Goal: Information Seeking & Learning: Learn about a topic

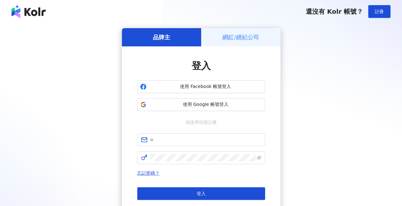
click at [189, 106] on span "使用 Google 帳號登入" at bounding box center [205, 104] width 113 height 6
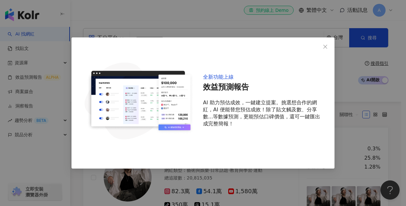
click at [322, 49] on span "Close" at bounding box center [325, 46] width 13 height 5
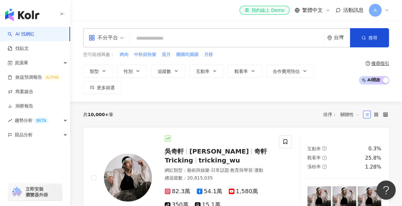
click at [164, 38] on input "search" at bounding box center [227, 38] width 189 height 12
click at [179, 39] on input "search" at bounding box center [227, 38] width 189 height 12
type input "*"
paste input "**********"
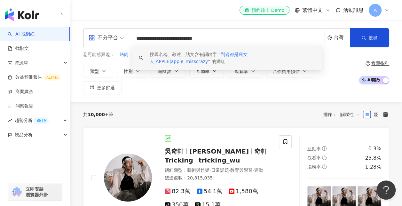
drag, startPoint x: 252, startPoint y: 40, endPoint x: 173, endPoint y: 37, distance: 79.6
click at [173, 37] on input "**********" at bounding box center [227, 38] width 189 height 12
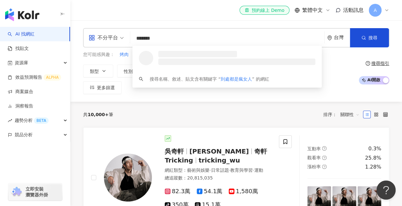
type input "*******"
click at [357, 39] on button "搜尋" at bounding box center [369, 37] width 39 height 19
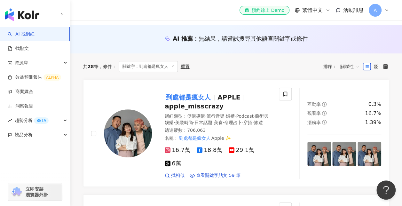
scroll to position [64, 0]
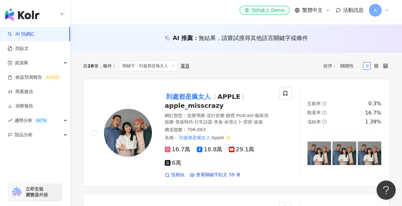
click at [196, 91] on mark "到處都是瘋女人" at bounding box center [188, 96] width 47 height 10
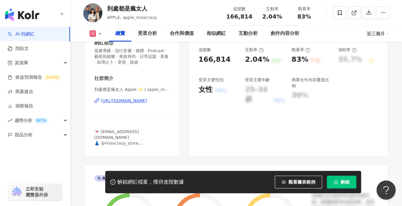
scroll to position [128, 0]
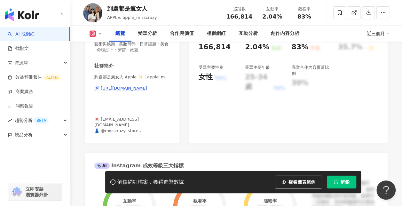
click at [344, 125] on div "95 K-Score : 優良 近期一到三個月積極發文，且漲粉率與互動率高。 查看說明 追蹤數 166,814 互動率 2.04% 良好 觀看率 83% 不佳…" at bounding box center [288, 68] width 198 height 149
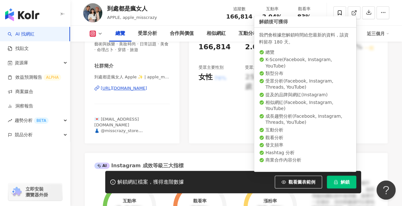
click at [341, 179] on span "解鎖" at bounding box center [344, 181] width 9 height 5
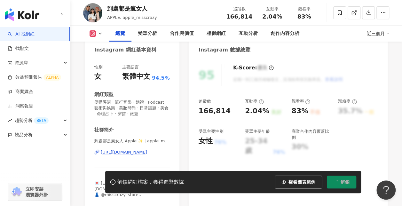
scroll to position [0, 0]
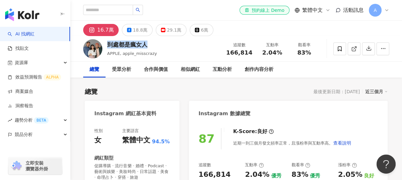
drag, startPoint x: 109, startPoint y: 43, endPoint x: 161, endPoint y: 44, distance: 51.8
click at [161, 44] on div "到處都是瘋女人 APPLE, apple_misscrazy 追蹤數 166,814 互動率 2.04% 觀看率 83%" at bounding box center [235, 48] width 331 height 25
click at [162, 45] on div "到處都是瘋女人 APPLE, apple_misscrazy 追蹤數 166,814 互動率 2.04% 觀看率 83%" at bounding box center [235, 48] width 331 height 25
click at [171, 52] on div "到處都是瘋女人 APPLE, apple_misscrazy 追蹤數 166,814 互動率 2.04% 觀看率 83%" at bounding box center [235, 48] width 331 height 25
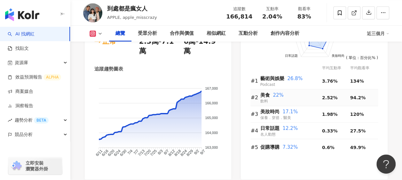
scroll to position [447, 0]
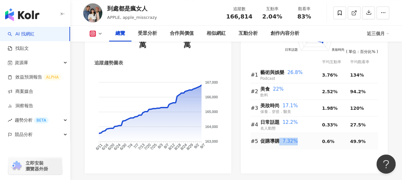
drag, startPoint x: 284, startPoint y: 142, endPoint x: 299, endPoint y: 142, distance: 14.4
click at [299, 142] on div "促購導購 7.32%" at bounding box center [291, 142] width 62 height 8
drag, startPoint x: 299, startPoint y: 142, endPoint x: 298, endPoint y: 160, distance: 17.9
click at [298, 160] on div "前往申請試用方案解鎖 ( 立即註冊 ) 藝術與娛樂 美食 美妝時尚 日常話題 促購導購 30 24 18 12 6 0 ( 單位：百分比% ) 平均互動率 平…" at bounding box center [314, 83] width 147 height 181
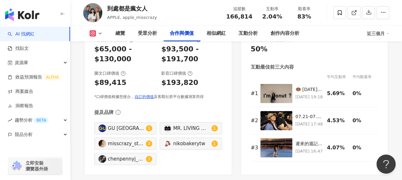
scroll to position [927, 0]
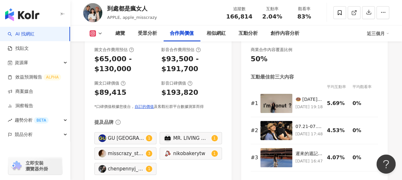
click at [193, 160] on div "GU TAIWAN 1 MR. LIVING 居家先生 1 misscrazy_store 3 nikobakerytw 1 chenpennyj____ 1" at bounding box center [158, 153] width 128 height 43
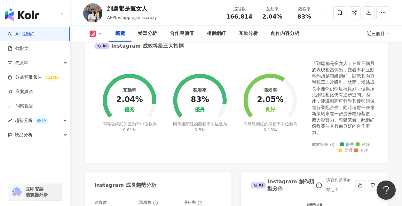
scroll to position [256, 0]
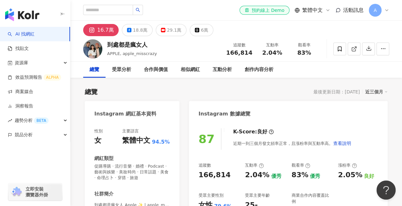
click at [41, 135] on div "競品分析" at bounding box center [35, 135] width 70 height 14
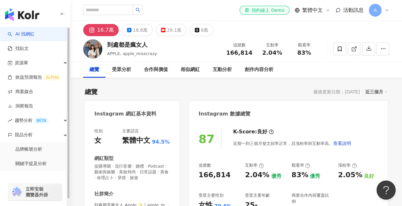
click at [33, 109] on link "洞察報告" at bounding box center [21, 106] width 26 height 6
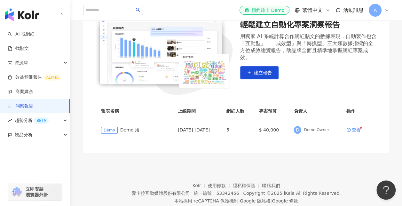
scroll to position [99, 0]
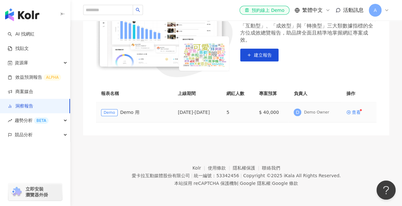
click at [352, 112] on div "查看" at bounding box center [356, 112] width 9 height 4
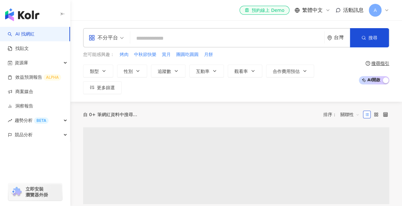
click at [257, 40] on input "search" at bounding box center [227, 38] width 189 height 12
type input "*"
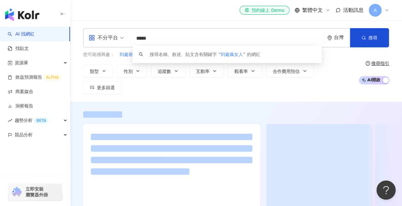
click at [147, 38] on input "*****" at bounding box center [227, 38] width 189 height 12
type input "*******"
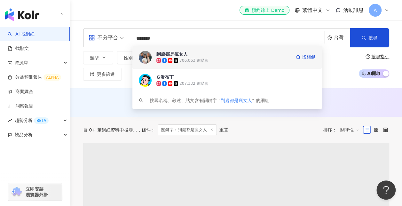
click at [217, 56] on span "到處都是瘋女人" at bounding box center [223, 54] width 134 height 6
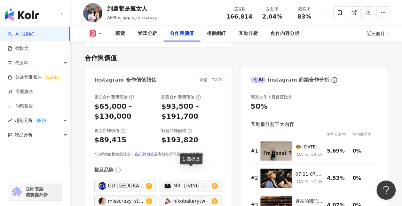
scroll to position [863, 0]
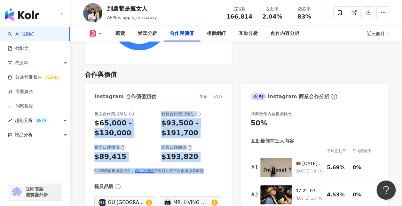
drag, startPoint x: 109, startPoint y: 106, endPoint x: 202, endPoint y: 155, distance: 104.2
click at [202, 155] on div "圖文合作費用預估 $65,000 - $130,000 影音合作費用預估 $93,500 - $191,700 圖文口碑價值 $89,415 影音口碑價值 $…" at bounding box center [158, 142] width 128 height 63
click at [207, 118] on div "$93,500 - $191,700" at bounding box center [191, 128] width 60 height 20
click at [199, 118] on div "$93,500 - $191,700" at bounding box center [191, 128] width 60 height 20
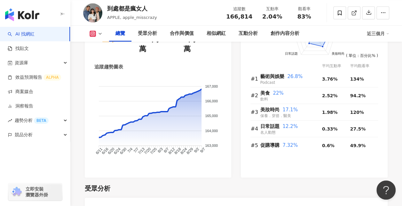
scroll to position [446, 0]
